Goal: Task Accomplishment & Management: Complete application form

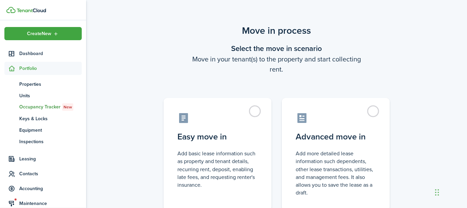
click at [256, 112] on label "Easy move in Add basic lease information such as property and tenant details, r…" at bounding box center [218, 154] width 108 height 113
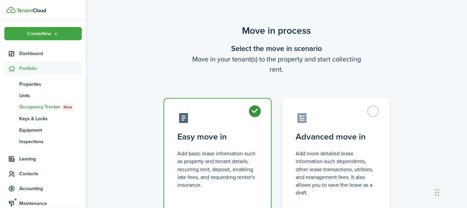
radio input "true"
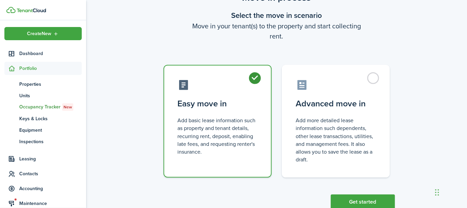
scroll to position [53, 0]
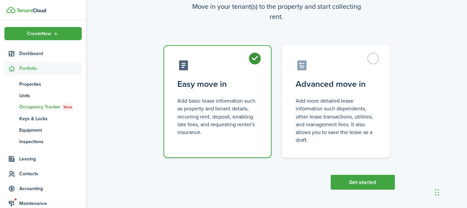
click at [349, 181] on button "Get started" at bounding box center [363, 182] width 64 height 15
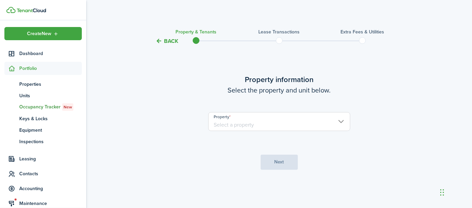
click at [306, 123] on input "Property" at bounding box center [279, 121] width 142 height 19
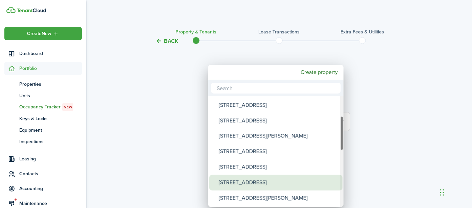
click at [282, 179] on div "[STREET_ADDRESS]" at bounding box center [279, 183] width 120 height 16
type input "[STREET_ADDRESS]"
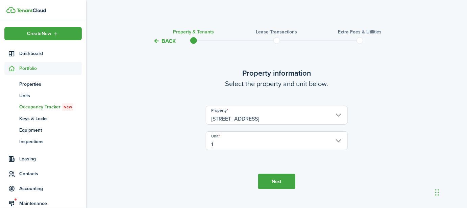
click at [274, 181] on button "Next" at bounding box center [276, 181] width 37 height 15
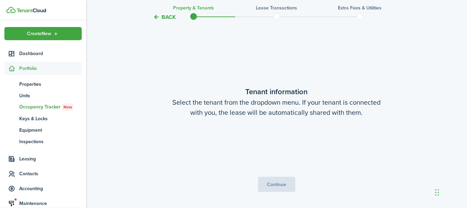
scroll to position [176, 0]
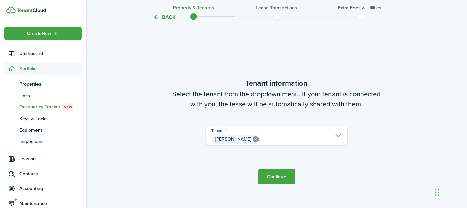
click at [297, 140] on span "[PERSON_NAME]" at bounding box center [276, 139] width 141 height 11
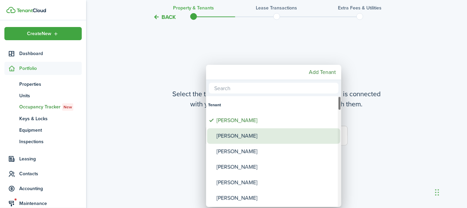
click at [297, 140] on div "[PERSON_NAME]" at bounding box center [277, 136] width 120 height 16
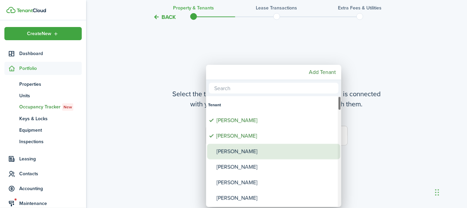
click at [289, 152] on div "[PERSON_NAME]" at bounding box center [277, 152] width 120 height 16
type input "[PERSON_NAME], [PERSON_NAME], [PERSON_NAME]"
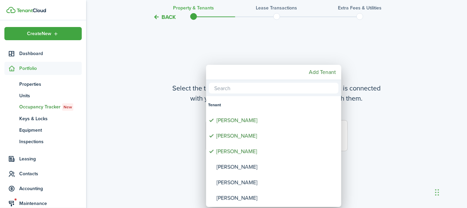
click at [391, 175] on div at bounding box center [233, 104] width 575 height 316
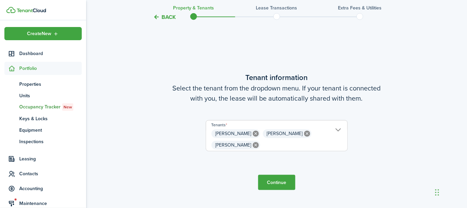
scroll to position [0, 0]
click at [280, 179] on button "Continue" at bounding box center [276, 182] width 37 height 15
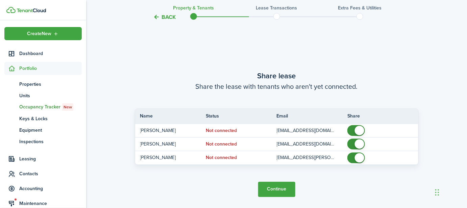
scroll to position [384, 0]
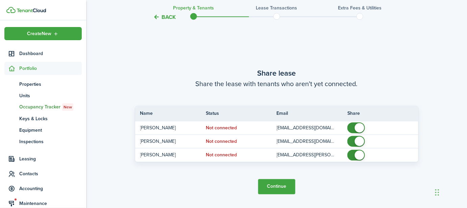
click at [284, 186] on button "Continue" at bounding box center [276, 186] width 37 height 15
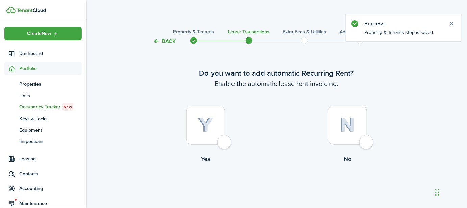
click at [223, 142] on div at bounding box center [205, 125] width 39 height 39
radio input "true"
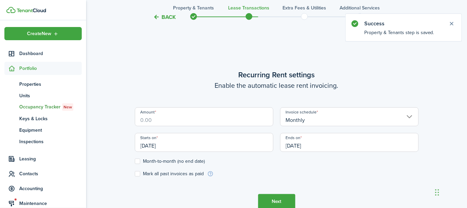
scroll to position [185, 0]
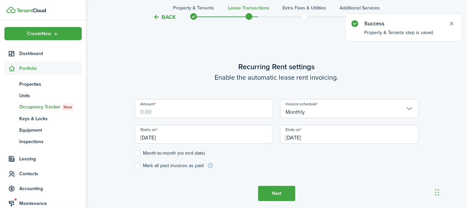
click at [162, 113] on input "Amount" at bounding box center [204, 108] width 139 height 19
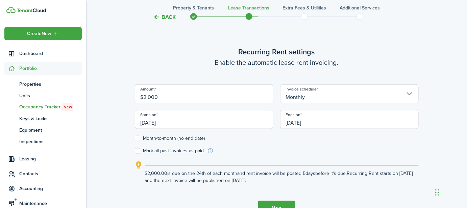
click at [159, 123] on input "[DATE]" at bounding box center [204, 119] width 139 height 19
type input "$2,000.00"
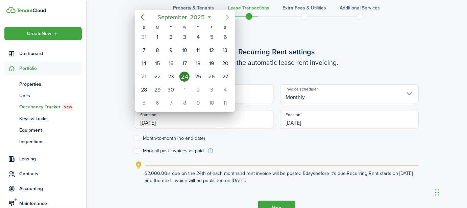
click at [225, 18] on icon "Next page" at bounding box center [227, 17] width 8 height 8
click at [228, 18] on icon "Next page" at bounding box center [227, 17] width 8 height 8
click at [228, 18] on icon "Next page" at bounding box center [227, 17] width 3 height 5
click at [225, 35] on div "1" at bounding box center [225, 37] width 10 height 10
type input "[DATE]"
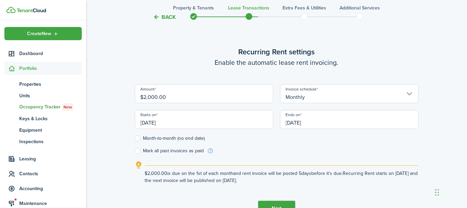
click at [306, 121] on input "[DATE]" at bounding box center [349, 119] width 139 height 19
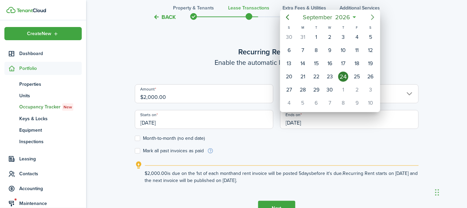
click at [375, 16] on icon "Next page" at bounding box center [373, 17] width 8 height 8
click at [370, 88] on div "31" at bounding box center [371, 90] width 10 height 10
type input "[DATE]"
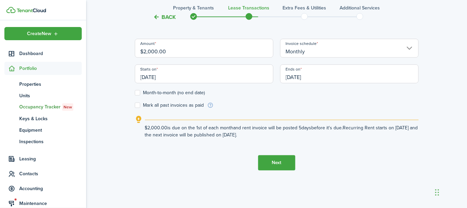
click at [273, 165] on button "Next" at bounding box center [276, 162] width 37 height 15
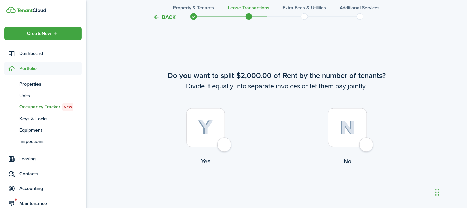
scroll to position [394, 0]
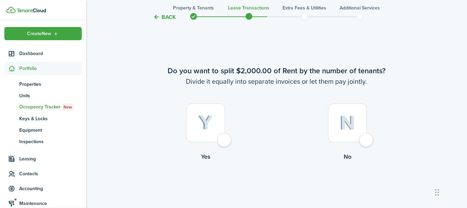
click at [367, 138] on div at bounding box center [347, 123] width 39 height 39
radio input "true"
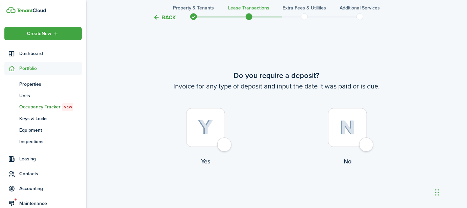
scroll to position [602, 0]
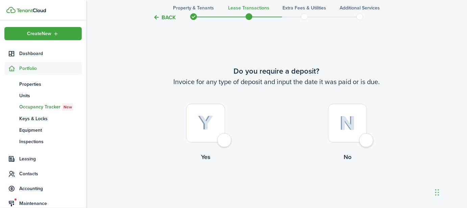
click at [225, 140] on div at bounding box center [205, 123] width 39 height 39
radio input "true"
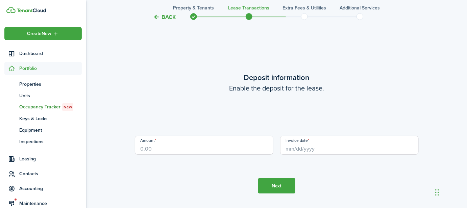
scroll to position [810, 0]
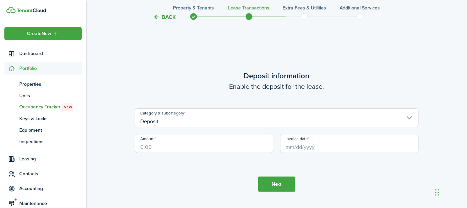
click at [209, 147] on input "Amount" at bounding box center [204, 143] width 139 height 19
click at [325, 144] on input "Invoice date" at bounding box center [349, 143] width 139 height 19
type input "$2,000.00"
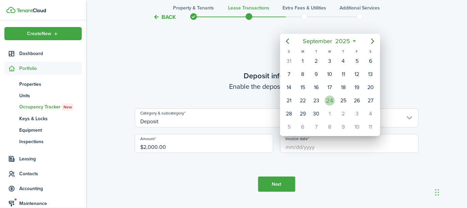
click at [332, 99] on div "24" at bounding box center [330, 101] width 10 height 10
type input "[DATE]"
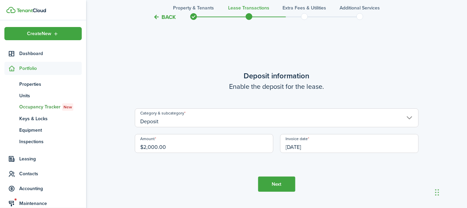
click at [284, 184] on button "Next" at bounding box center [276, 184] width 37 height 15
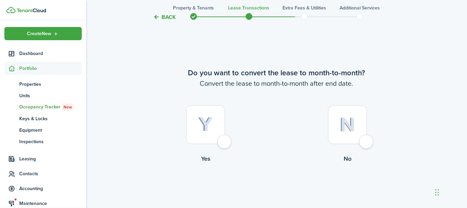
scroll to position [1018, 0]
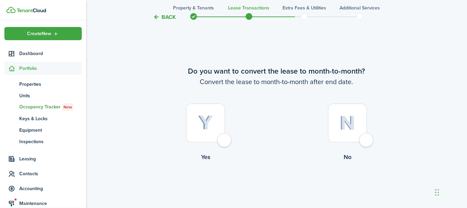
click at [225, 140] on div at bounding box center [205, 123] width 39 height 39
radio input "true"
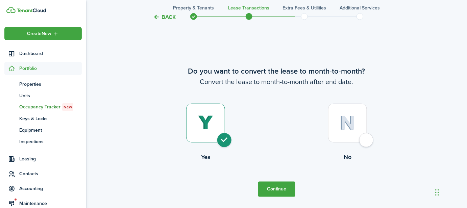
click at [275, 189] on button "Continue" at bounding box center [276, 189] width 37 height 15
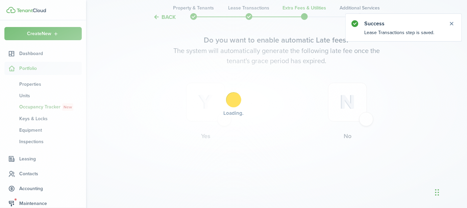
scroll to position [0, 0]
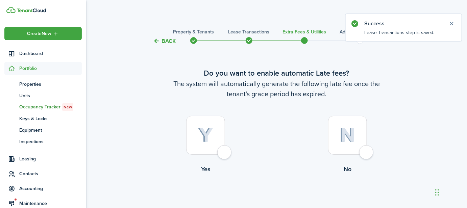
click at [367, 149] on div at bounding box center [347, 135] width 39 height 39
radio input "true"
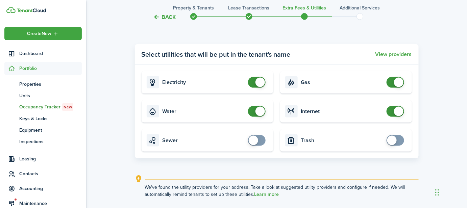
scroll to position [257, 0]
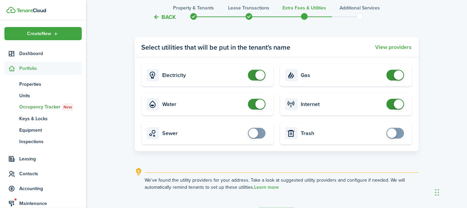
checkbox input "false"
click at [259, 104] on span at bounding box center [259, 104] width 9 height 9
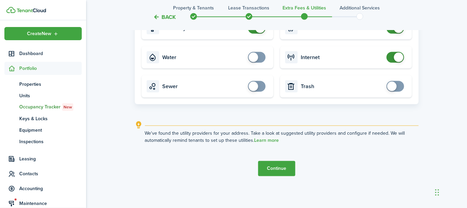
scroll to position [304, 0]
click at [277, 165] on button "Continue" at bounding box center [276, 168] width 37 height 15
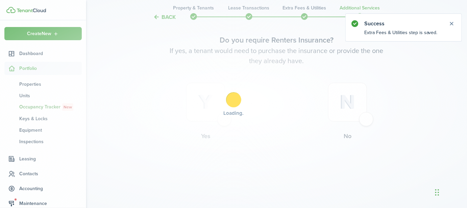
scroll to position [0, 0]
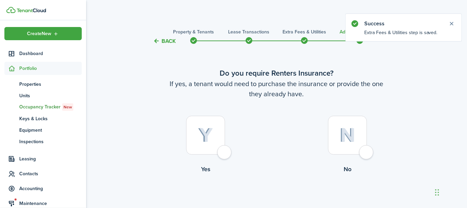
click at [453, 24] on button "Close notify" at bounding box center [451, 23] width 9 height 9
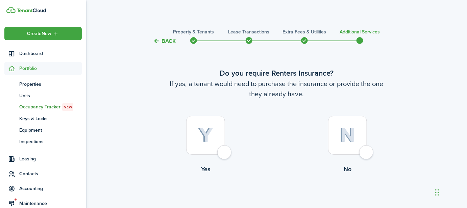
click at [375, 152] on label "No" at bounding box center [348, 146] width 142 height 61
radio input "true"
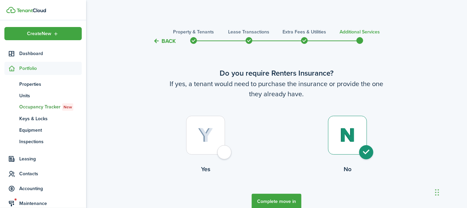
click at [278, 202] on button "Complete move in" at bounding box center [277, 201] width 50 height 15
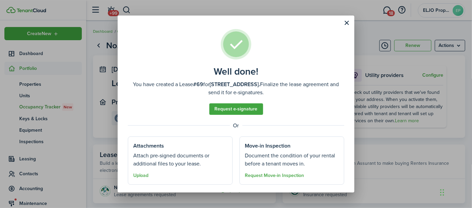
click at [345, 22] on button "Close modal" at bounding box center [346, 22] width 11 height 11
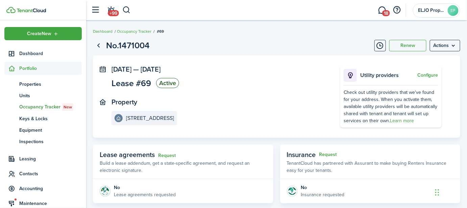
click at [452, 48] on menu-btn "Actions" at bounding box center [445, 45] width 30 height 11
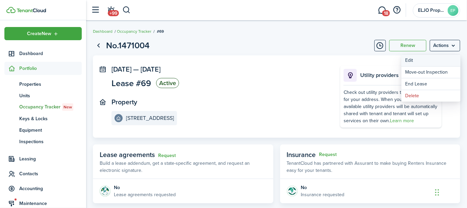
click at [426, 61] on button "Edit" at bounding box center [430, 60] width 59 height 11
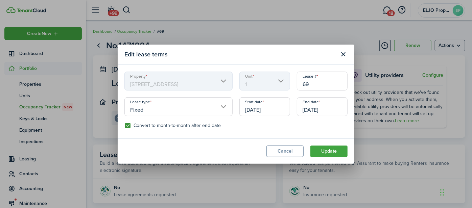
click at [287, 152] on button "Cancel" at bounding box center [284, 151] width 37 height 11
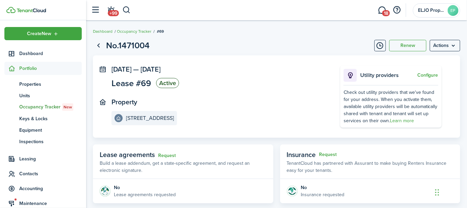
click at [31, 54] on span "Dashboard" at bounding box center [50, 53] width 63 height 7
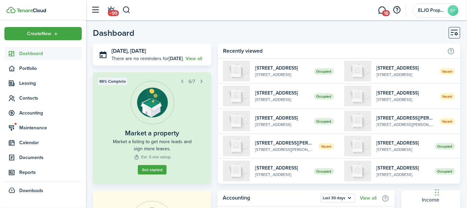
click at [30, 98] on span "Contacts" at bounding box center [50, 98] width 63 height 7
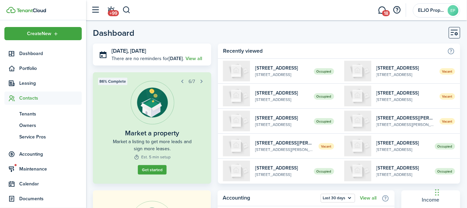
click at [31, 113] on span "Tenants" at bounding box center [50, 113] width 63 height 7
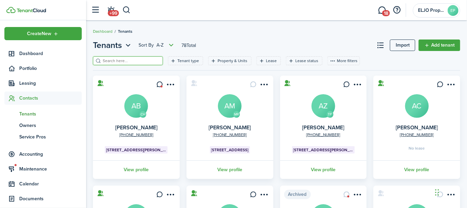
click at [122, 60] on input "search" at bounding box center [130, 61] width 59 height 6
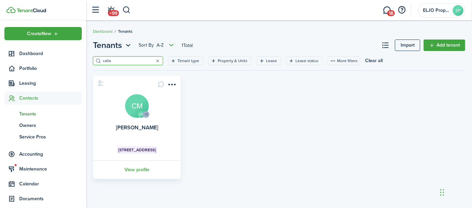
type input "calla"
click at [136, 109] on avatar-text "CM" at bounding box center [137, 106] width 24 height 24
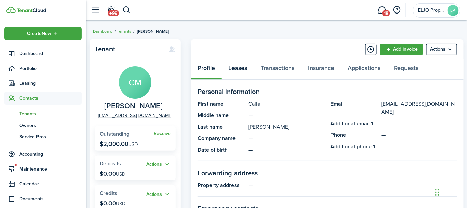
click at [232, 66] on link "Leases" at bounding box center [238, 69] width 32 height 20
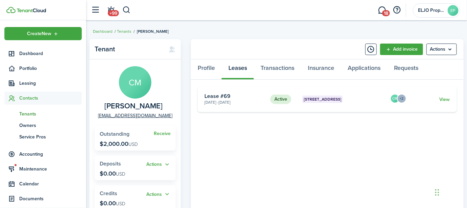
click at [446, 97] on link "View" at bounding box center [445, 99] width 10 height 7
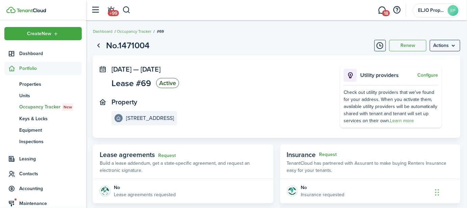
click at [448, 46] on menu-btn "Actions" at bounding box center [445, 45] width 30 height 11
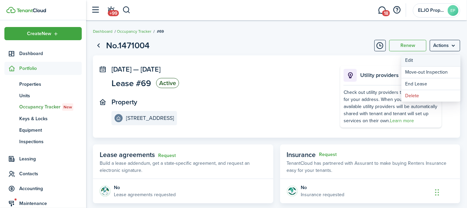
click at [419, 62] on button "Edit" at bounding box center [430, 60] width 59 height 11
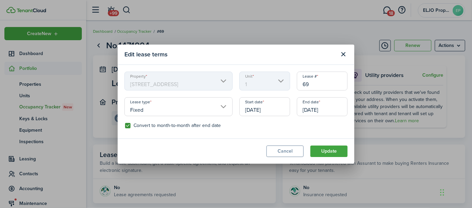
click at [256, 108] on input "[DATE]" at bounding box center [264, 106] width 51 height 19
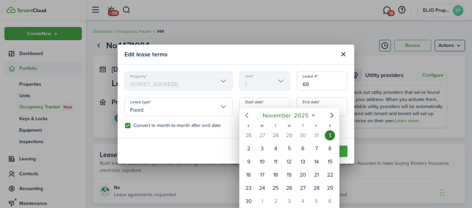
click at [241, 115] on mbsc-button "Previous page" at bounding box center [247, 116] width 14 height 14
click at [292, 162] on div "15" at bounding box center [289, 162] width 10 height 10
type input "[DATE]"
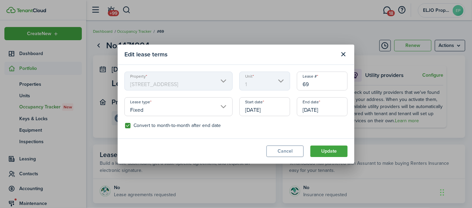
click at [335, 149] on button "Update" at bounding box center [328, 151] width 37 height 11
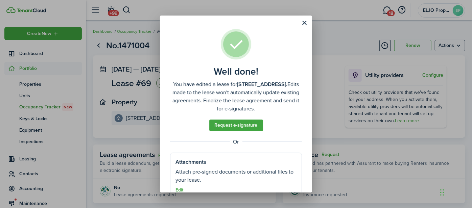
click at [305, 21] on button "Close modal" at bounding box center [304, 22] width 11 height 11
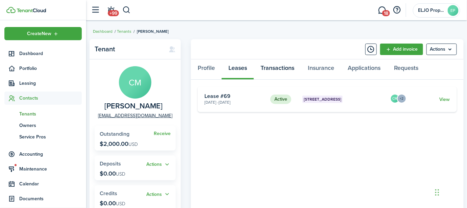
click at [284, 69] on link "Transactions" at bounding box center [277, 69] width 47 height 20
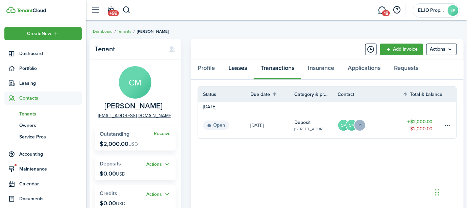
click at [237, 67] on link "Leases" at bounding box center [238, 69] width 32 height 20
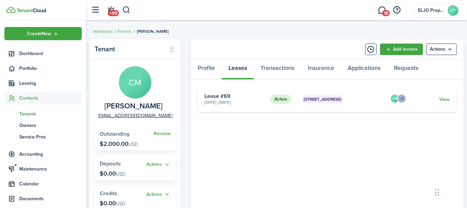
click at [451, 99] on card "Active [STREET_ADDRESS] 1 [DATE] - [DATE] Lease #69 CM +2 View" at bounding box center [327, 99] width 259 height 26
click at [439, 99] on card-footer "View" at bounding box center [429, 99] width 41 height 7
click at [445, 98] on link "View" at bounding box center [445, 99] width 10 height 7
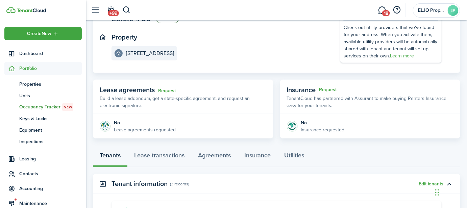
scroll to position [54, 0]
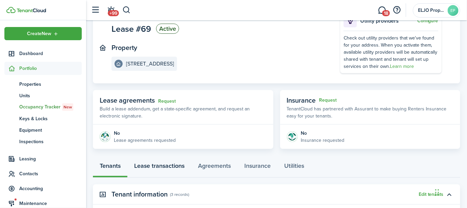
click at [176, 165] on link "Lease transactions" at bounding box center [159, 167] width 64 height 20
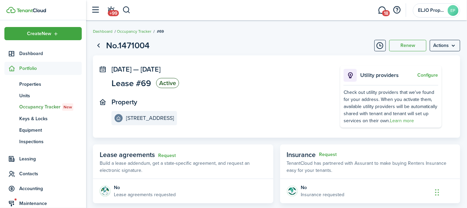
click at [446, 47] on menu-btn "Actions" at bounding box center [445, 45] width 30 height 11
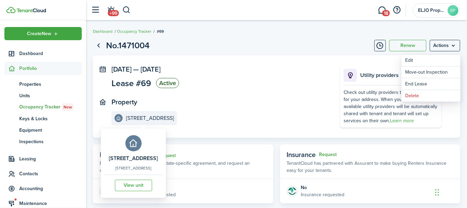
click at [146, 122] on e-details-info-label "[STREET_ADDRESS]" at bounding box center [144, 118] width 66 height 14
click at [140, 187] on link "View unit" at bounding box center [133, 185] width 37 height 11
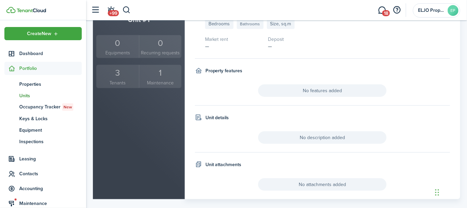
scroll to position [151, 0]
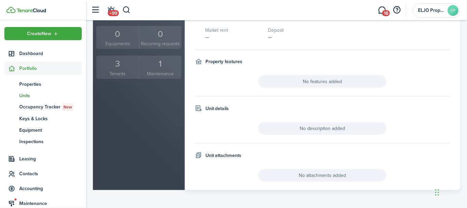
click at [22, 193] on span "Accounting" at bounding box center [42, 188] width 77 height 13
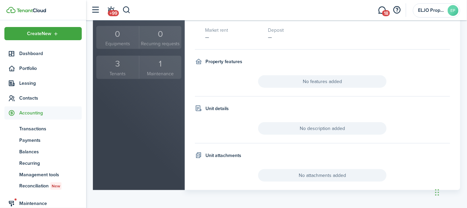
drag, startPoint x: 30, startPoint y: 128, endPoint x: 33, endPoint y: 128, distance: 3.4
click at [30, 128] on span "Transactions" at bounding box center [50, 128] width 63 height 7
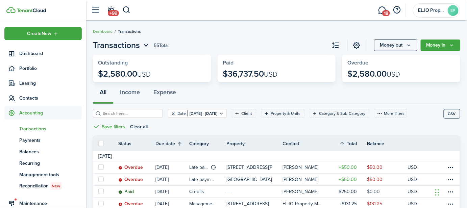
click at [170, 112] on button "Clear filter" at bounding box center [173, 113] width 6 height 5
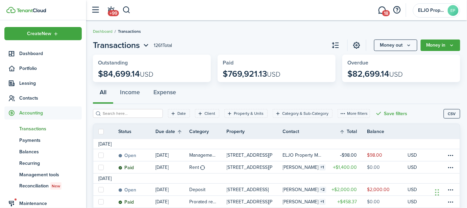
click at [32, 70] on span "Portfolio" at bounding box center [50, 68] width 63 height 7
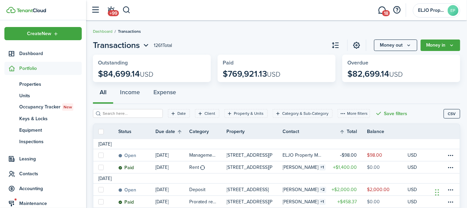
click at [32, 85] on span "Properties" at bounding box center [50, 84] width 63 height 7
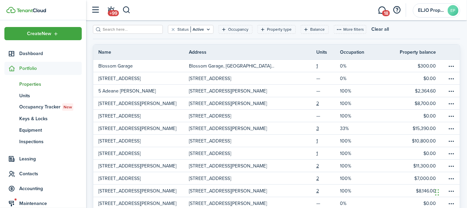
scroll to position [123, 0]
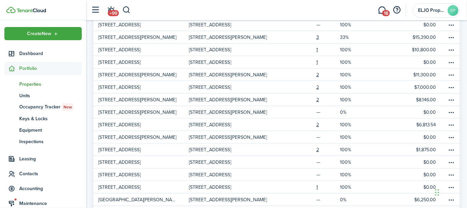
click at [115, 62] on p "[STREET_ADDRESS]" at bounding box center [119, 62] width 42 height 7
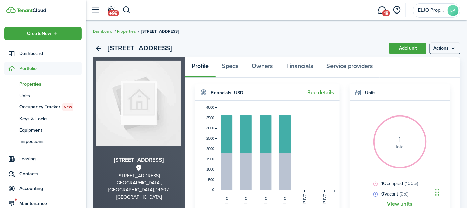
click at [449, 48] on menu-btn "Actions" at bounding box center [445, 48] width 30 height 11
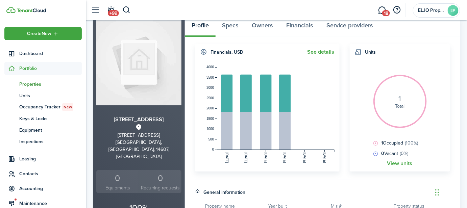
scroll to position [123, 0]
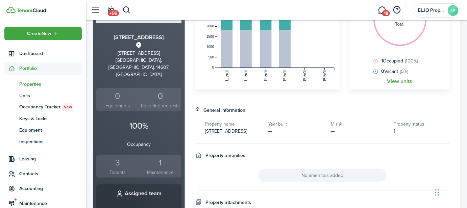
click at [120, 156] on div "3" at bounding box center [117, 162] width 39 height 13
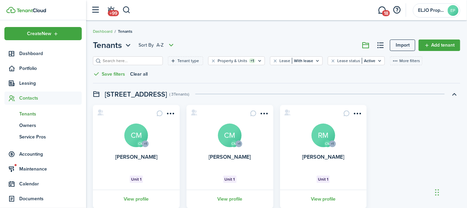
click at [328, 133] on avatar-text "RM" at bounding box center [324, 136] width 24 height 24
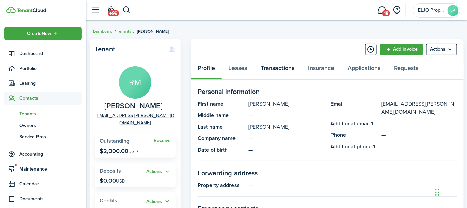
click at [279, 66] on link "Transactions" at bounding box center [277, 69] width 47 height 20
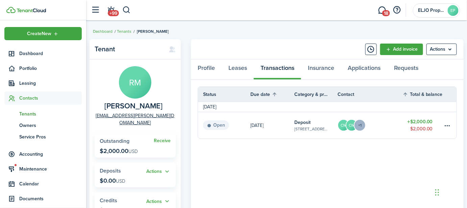
click at [396, 50] on link "Add invoice" at bounding box center [401, 49] width 43 height 11
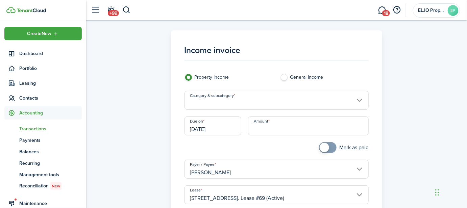
click at [214, 125] on input "[DATE]" at bounding box center [212, 126] width 57 height 19
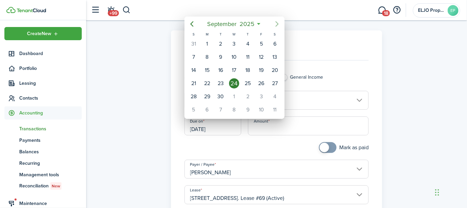
click at [279, 22] on icon "Next page" at bounding box center [277, 24] width 8 height 8
click at [237, 69] on div "15" at bounding box center [234, 70] width 10 height 10
type input "[DATE]"
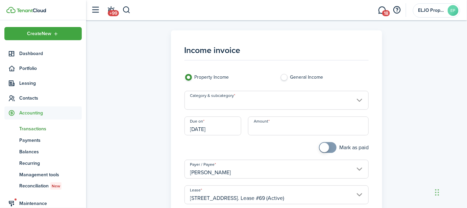
click at [217, 101] on input "Category & subcategory" at bounding box center [276, 100] width 184 height 19
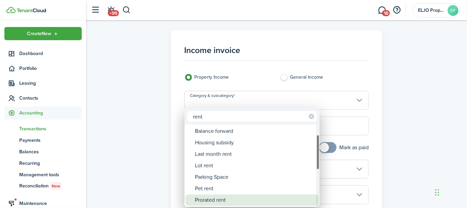
type input "rent"
click at [231, 200] on div "Prorated rent" at bounding box center [255, 200] width 120 height 11
type input "Rent / Prorated rent"
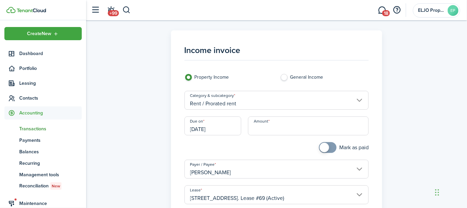
click at [276, 127] on input "Amount" at bounding box center [308, 126] width 121 height 19
type input "$1,000.00"
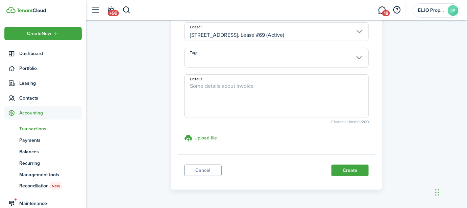
scroll to position [183, 0]
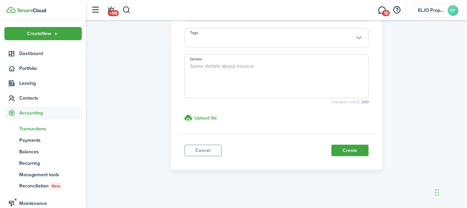
click at [232, 36] on span at bounding box center [277, 41] width 184 height 11
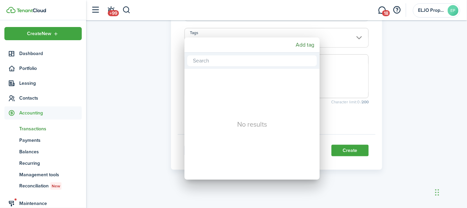
click at [232, 36] on div at bounding box center [233, 104] width 575 height 316
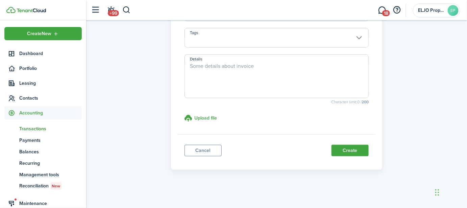
click at [240, 63] on textarea "Details" at bounding box center [277, 78] width 184 height 32
type textarea "PRORATED RENT [DATE] - [DATE]"
click at [345, 149] on button "Create" at bounding box center [349, 150] width 37 height 11
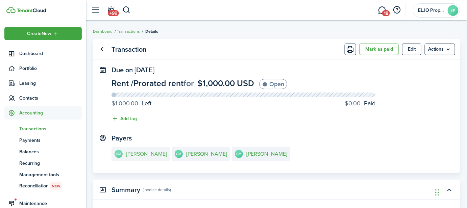
click at [157, 154] on e-details-info-title "[PERSON_NAME]" at bounding box center [146, 154] width 41 height 6
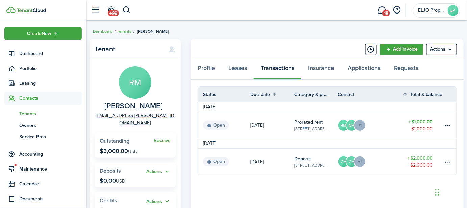
click at [38, 51] on span "Dashboard" at bounding box center [50, 53] width 63 height 7
